Goal: Information Seeking & Learning: Get advice/opinions

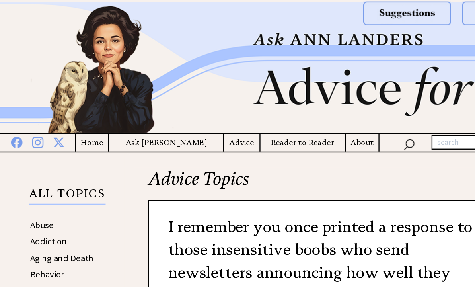
click at [187, 117] on h4 "Advice" at bounding box center [201, 119] width 29 height 10
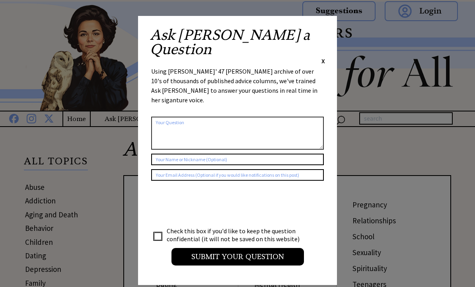
click at [320, 33] on div "Ask Ann a Question X" at bounding box center [237, 46] width 175 height 37
click at [323, 57] on span "X" at bounding box center [323, 61] width 4 height 8
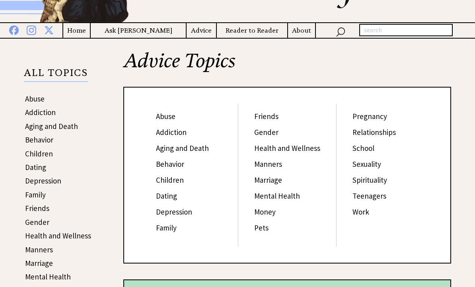
scroll to position [89, 0]
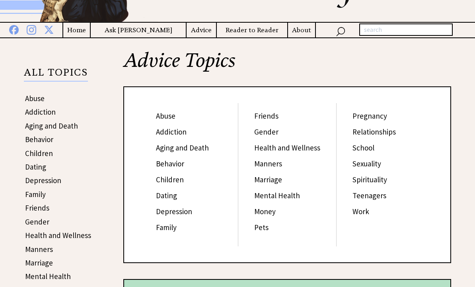
click at [370, 164] on link "Sexuality" at bounding box center [366, 164] width 29 height 10
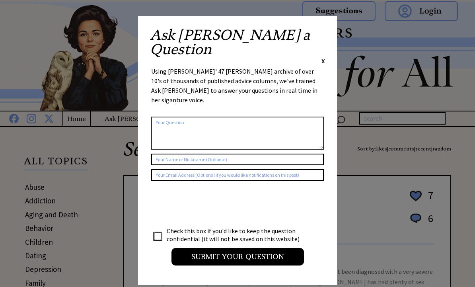
click at [324, 57] on span "X" at bounding box center [323, 61] width 4 height 8
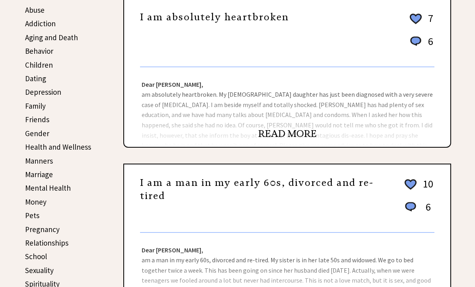
scroll to position [177, 0]
click at [290, 133] on link "READ MORE" at bounding box center [287, 134] width 58 height 12
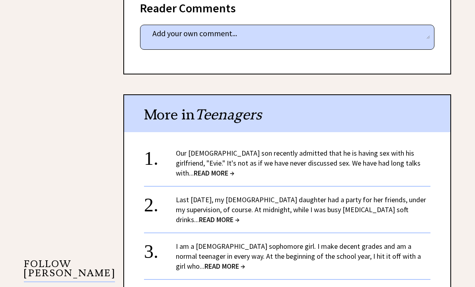
scroll to position [532, 0]
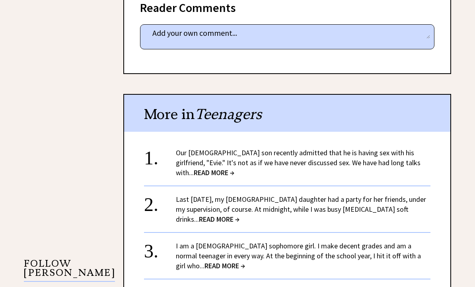
click at [106, 165] on div "Advice Topics I am absolutely heartbroken 0 0 0 0 From Ann's Archives: 1955 to …" at bounding box center [277, 35] width 348 height 857
click at [170, 146] on div "1. Our 16-year-old son recently admitted that he is having sex with his girlfri…" at bounding box center [287, 159] width 286 height 38
click at [194, 148] on link "Our 16-year-old son recently admitted that he is having sex with his girlfriend…" at bounding box center [298, 162] width 245 height 29
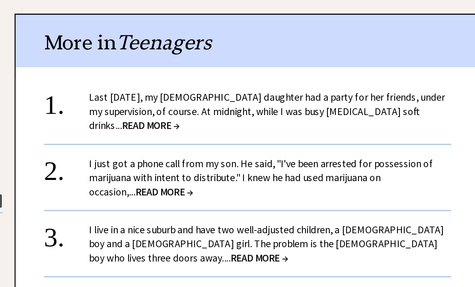
scroll to position [855, 0]
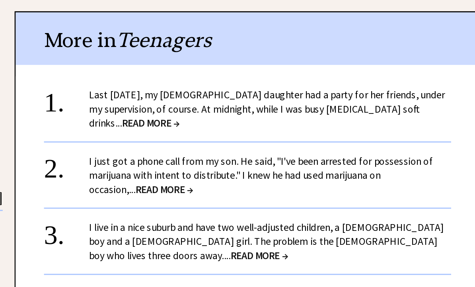
click at [176, 175] on link "I just got a phone call from my son. He said, "I've been arrested for possessio…" at bounding box center [297, 189] width 242 height 29
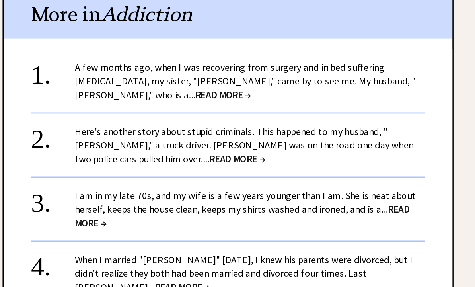
scroll to position [938, 0]
click at [176, 103] on link "A few months ago, when I was recovering from surgery and in bed suffering post-…" at bounding box center [300, 117] width 248 height 29
